Goal: Transaction & Acquisition: Purchase product/service

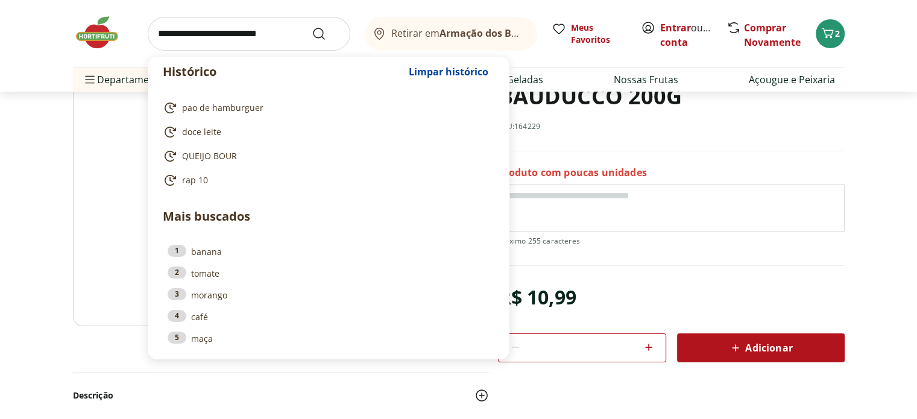
click at [270, 37] on input "search" at bounding box center [249, 34] width 203 height 34
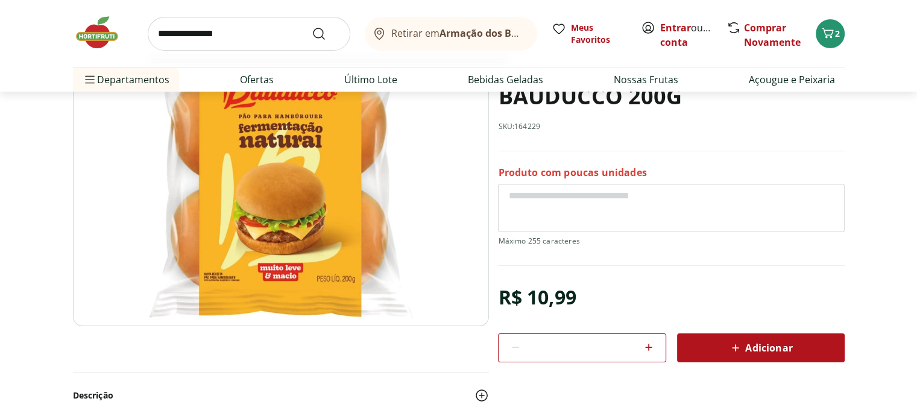
type input "**********"
click at [312, 27] on button "Submit Search" at bounding box center [326, 34] width 29 height 14
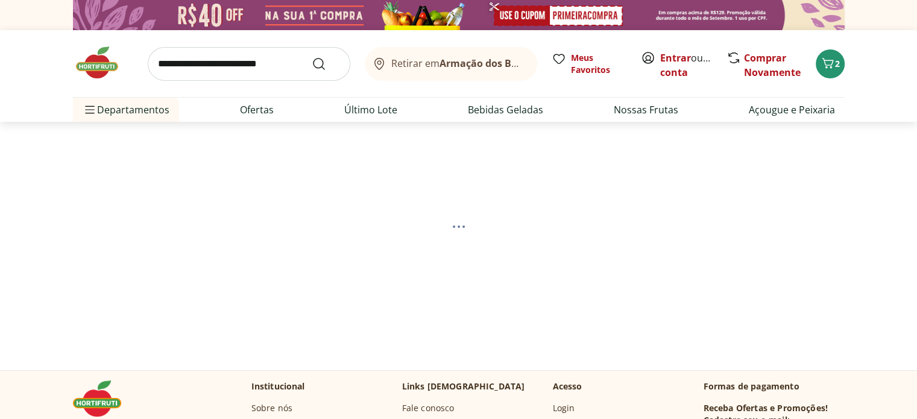
select select "**********"
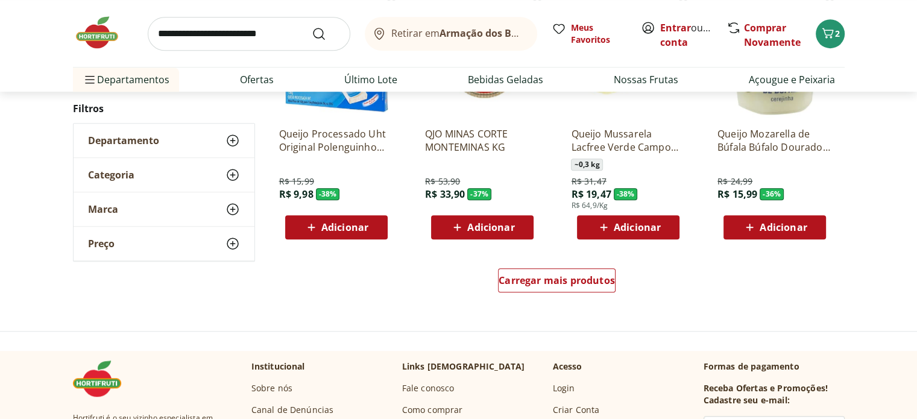
scroll to position [905, 0]
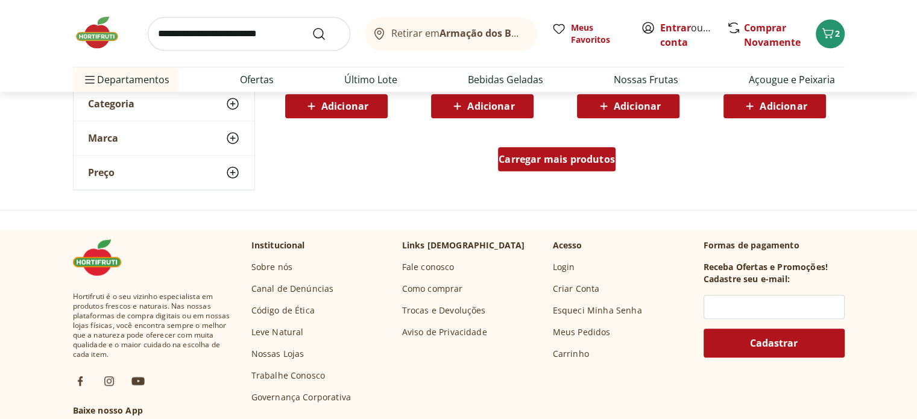
click at [551, 147] on div "Carregar mais produtos" at bounding box center [557, 159] width 118 height 24
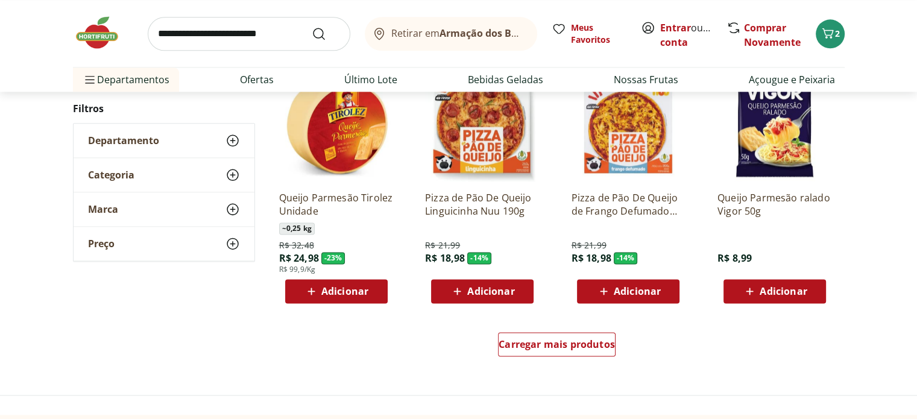
scroll to position [1568, 0]
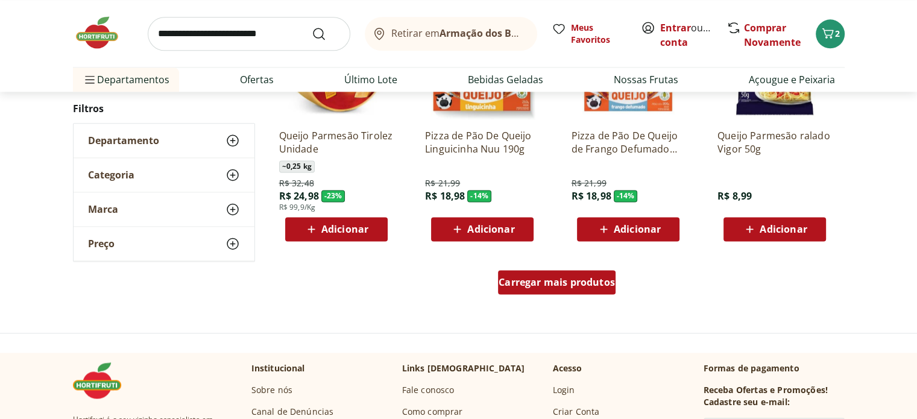
click at [554, 279] on span "Carregar mais produtos" at bounding box center [557, 282] width 116 height 10
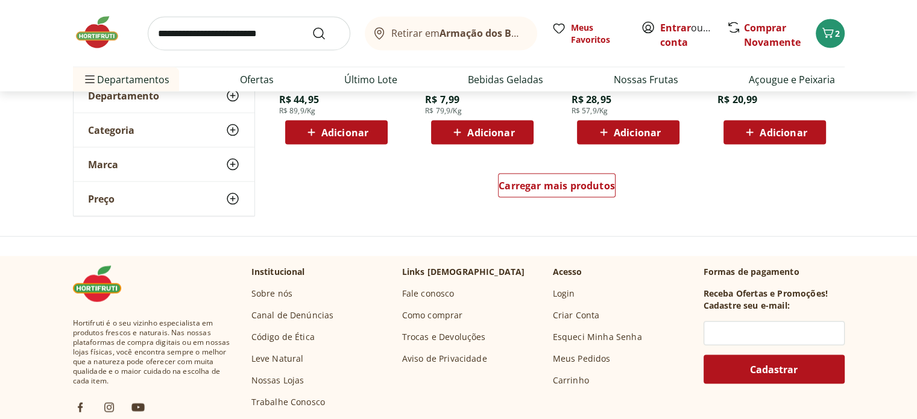
scroll to position [2472, 0]
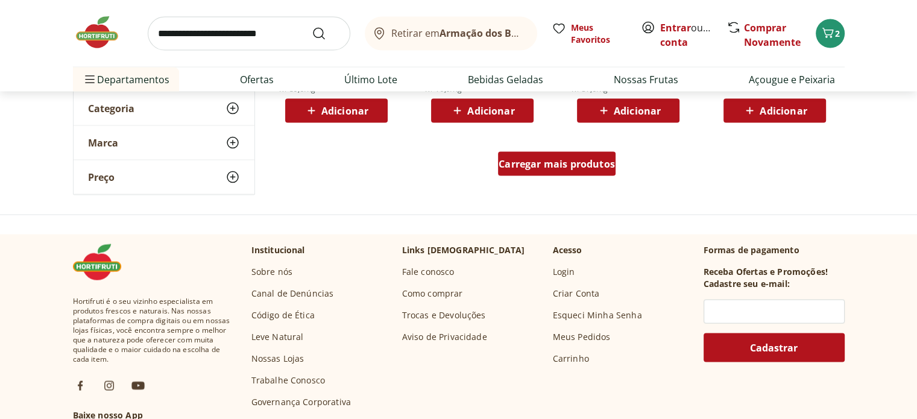
click at [569, 153] on div "Carregar mais produtos" at bounding box center [557, 164] width 118 height 24
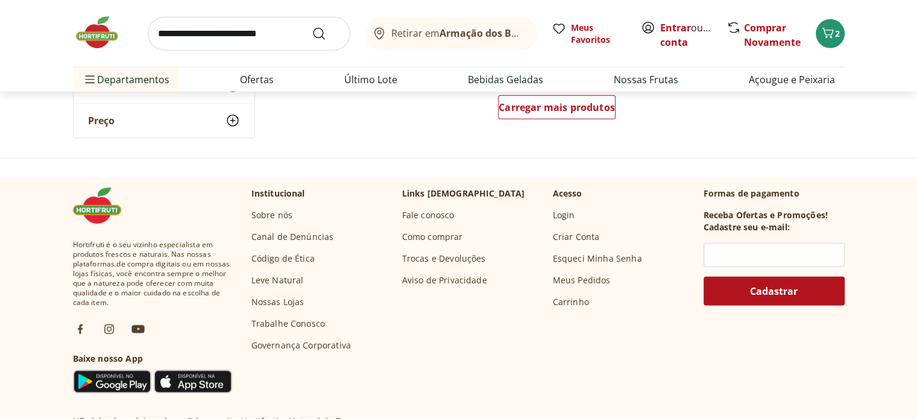
scroll to position [3317, 0]
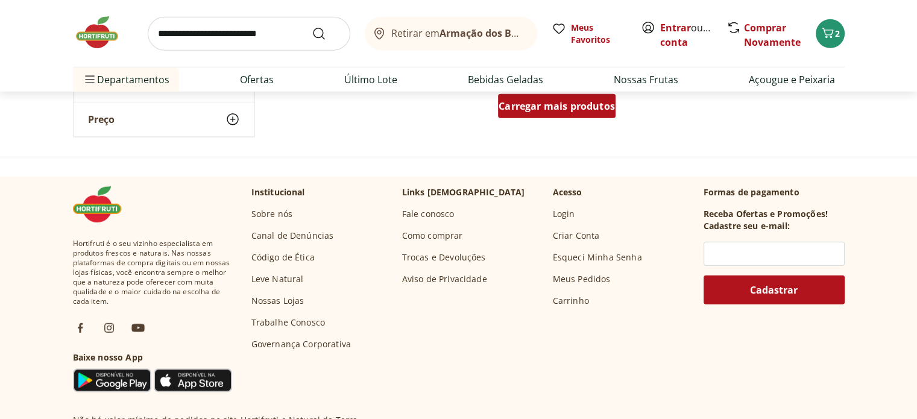
click at [557, 107] on span "Carregar mais produtos" at bounding box center [557, 106] width 116 height 10
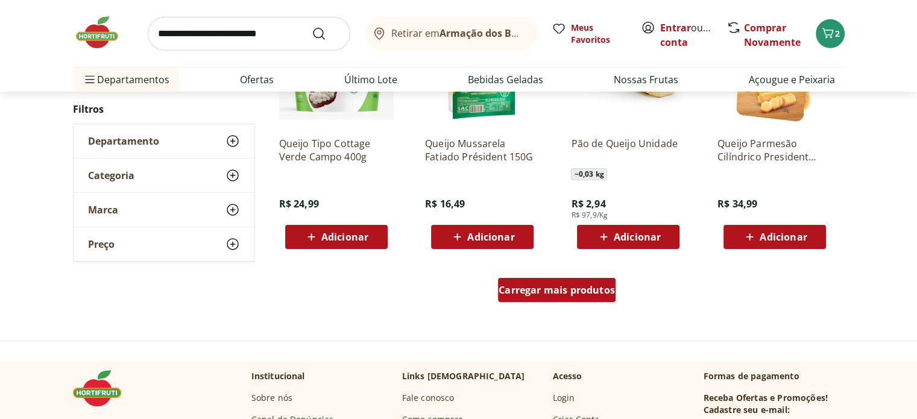
scroll to position [3920, 0]
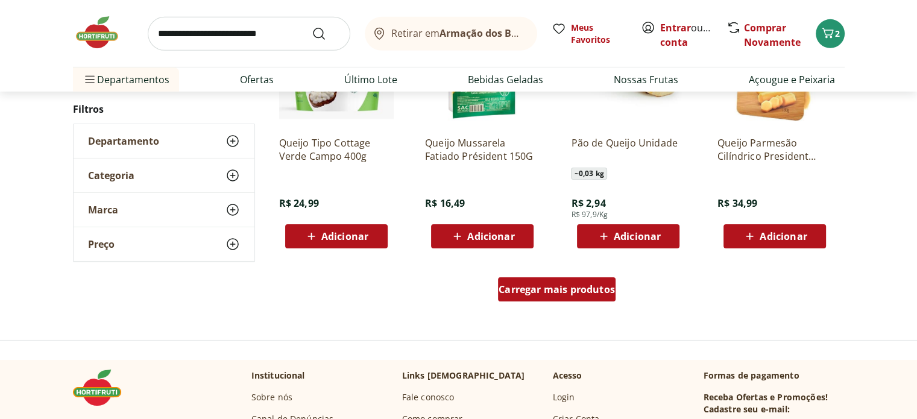
click at [563, 294] on span "Carregar mais produtos" at bounding box center [557, 290] width 116 height 10
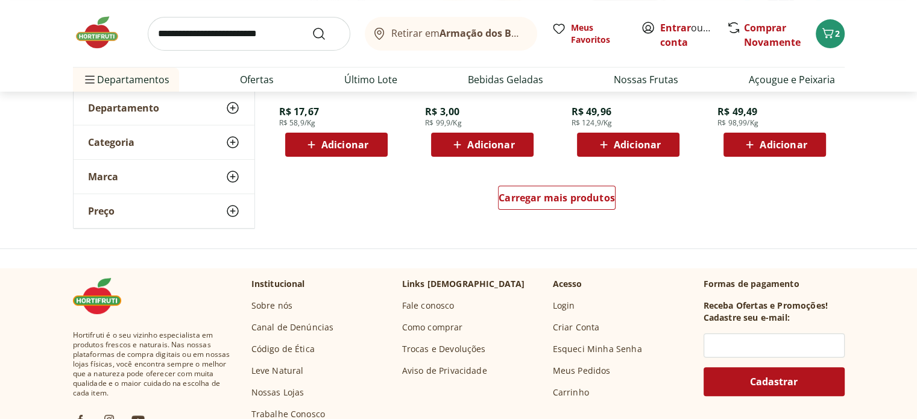
scroll to position [4824, 0]
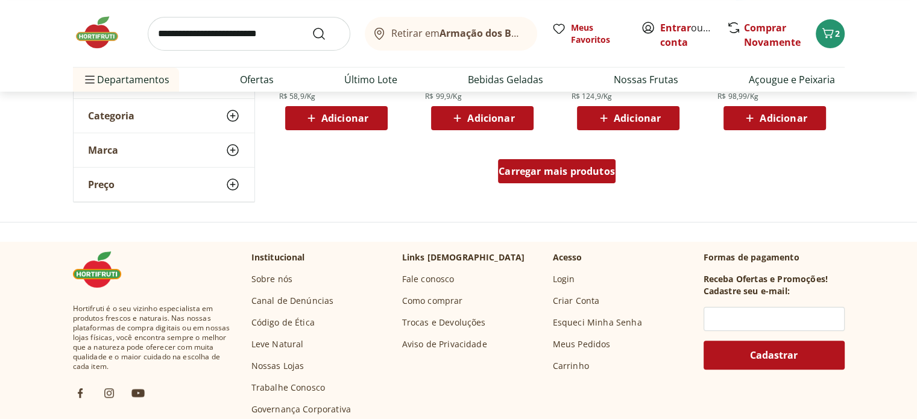
click at [544, 178] on div "Carregar mais produtos" at bounding box center [557, 171] width 118 height 24
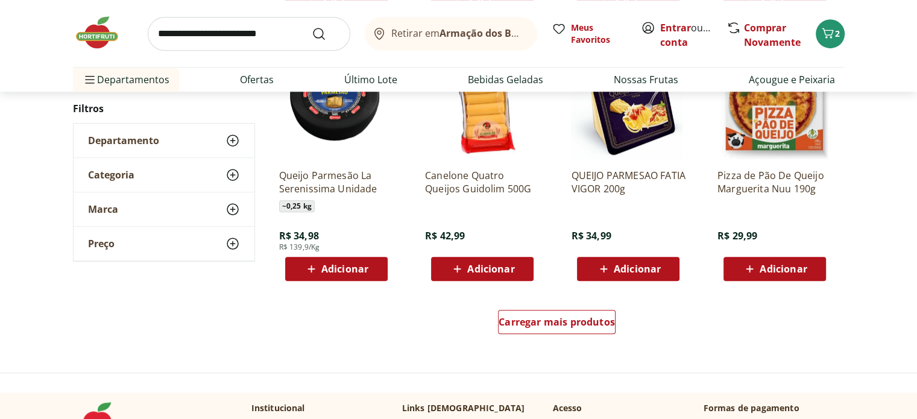
scroll to position [5487, 0]
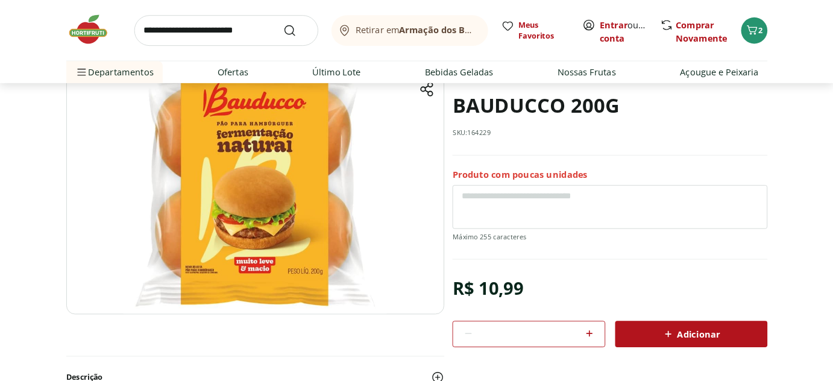
scroll to position [121, 0]
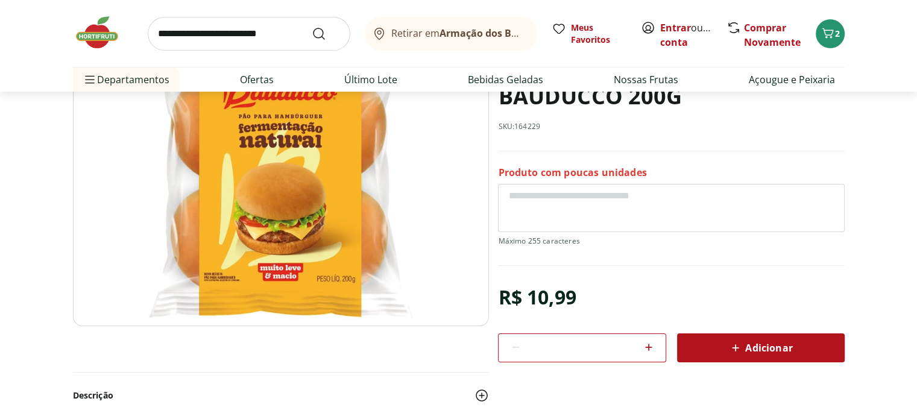
click at [234, 271] on img at bounding box center [281, 180] width 416 height 291
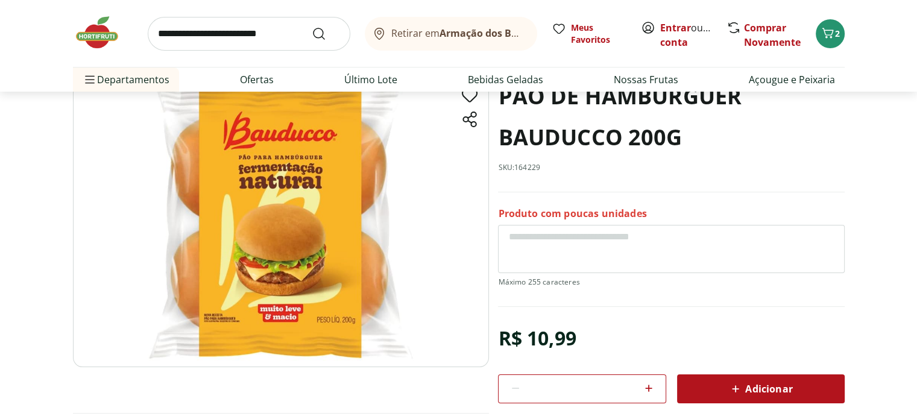
scroll to position [60, 0]
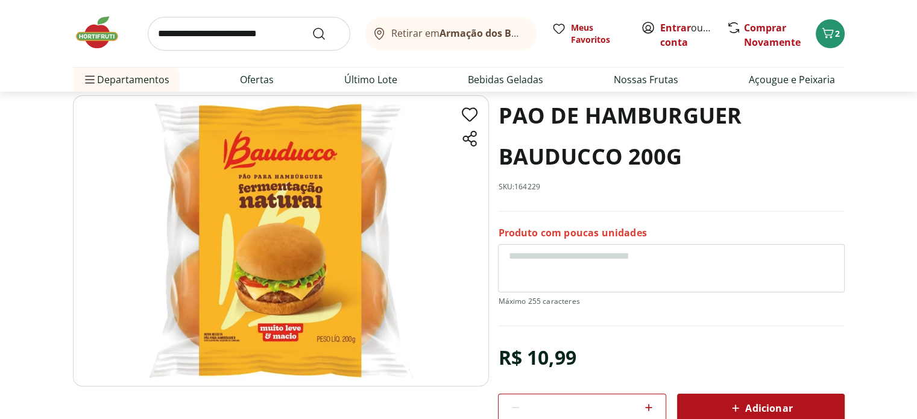
scroll to position [121, 0]
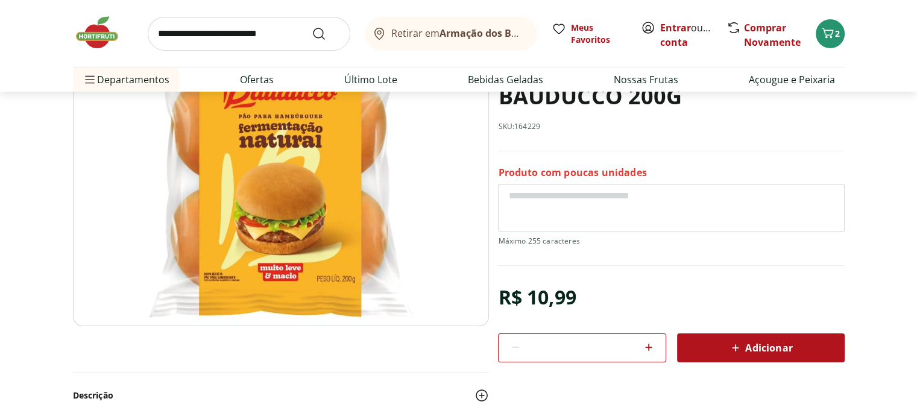
select select "**********"
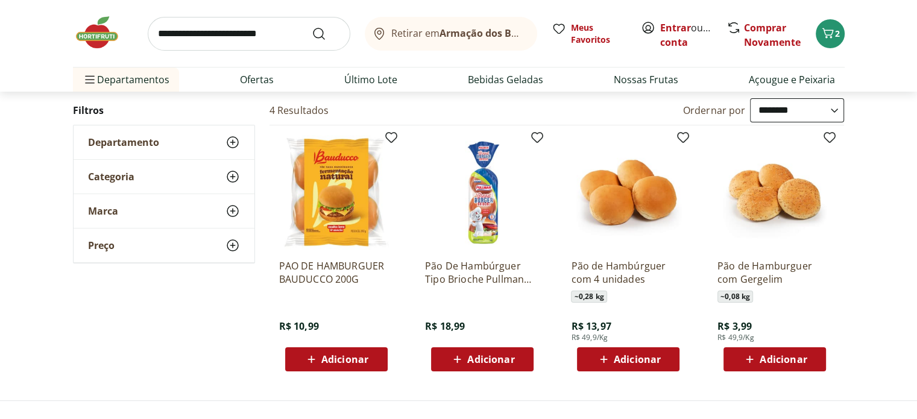
click at [494, 246] on img at bounding box center [482, 192] width 115 height 115
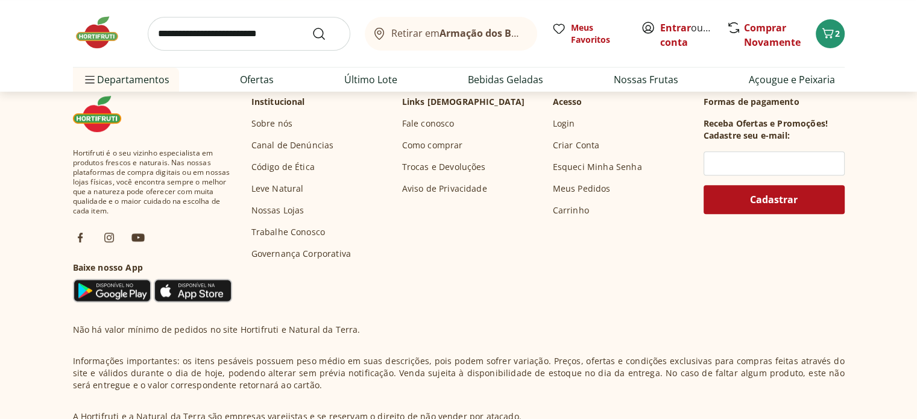
scroll to position [543, 0]
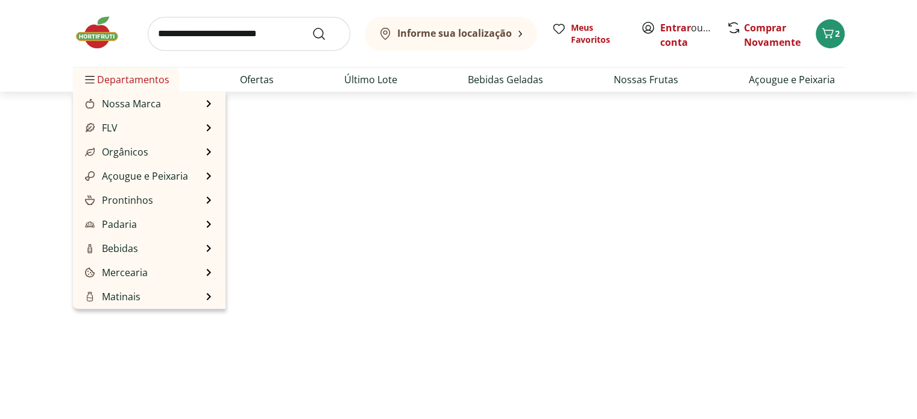
scroll to position [121, 0]
select select "**********"
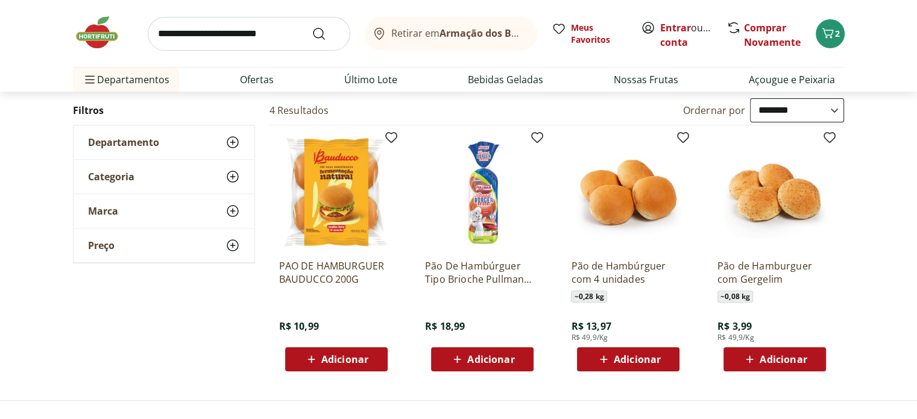
click at [620, 254] on div "Pão de Hambúrguer com 4 unidades ~ 0,28 kg R$ 13,97 R$ 49,9/Kg Adicionar" at bounding box center [628, 311] width 115 height 122
click at [617, 268] on p "Pão de Hambúrguer com 4 unidades" at bounding box center [628, 272] width 115 height 27
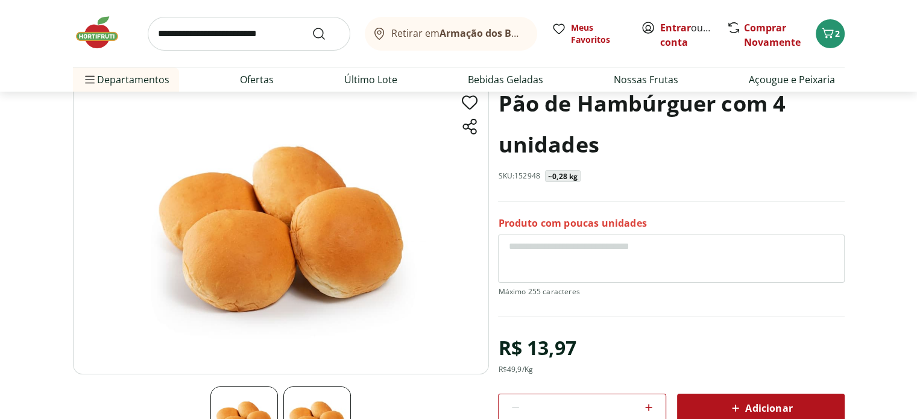
scroll to position [121, 0]
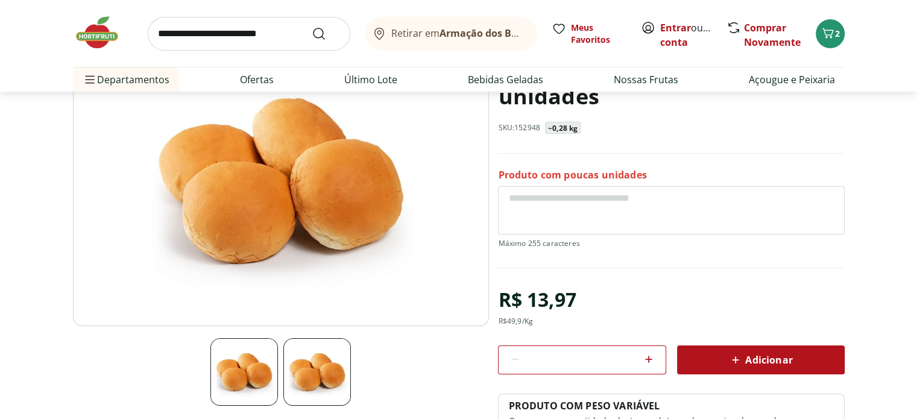
click at [328, 374] on img at bounding box center [317, 372] width 68 height 68
drag, startPoint x: 273, startPoint y: 370, endPoint x: 374, endPoint y: 313, distance: 116.1
click at [274, 370] on img at bounding box center [244, 372] width 68 height 68
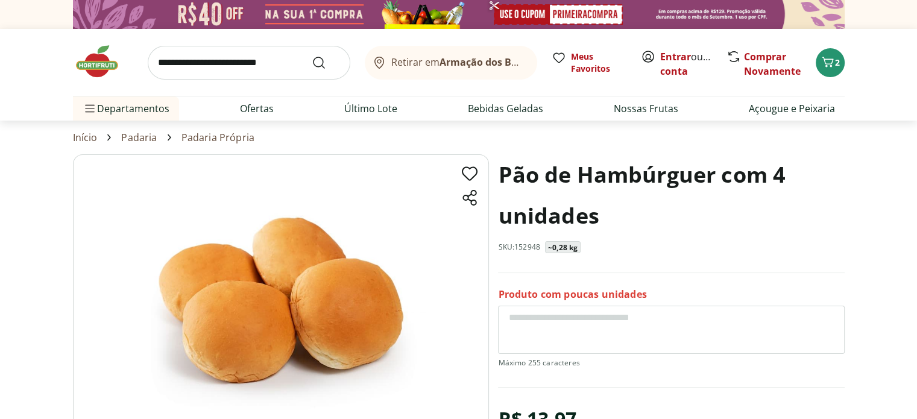
scroll to position [0, 0]
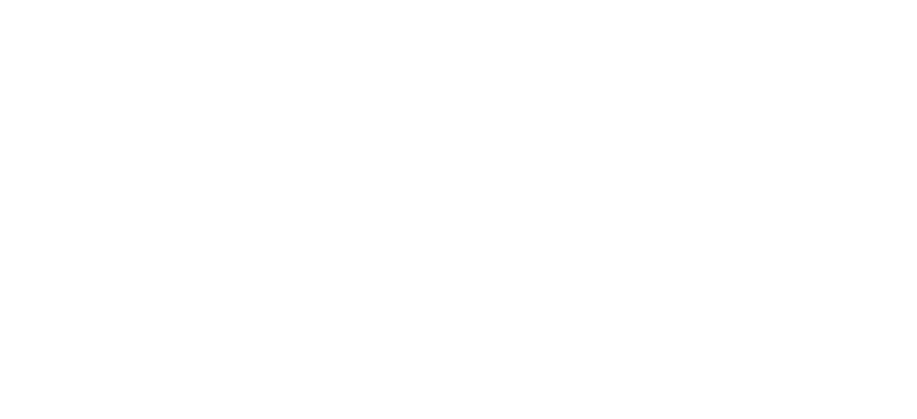
scroll to position [121, 0]
select select "**********"
